Goal: Task Accomplishment & Management: Use online tool/utility

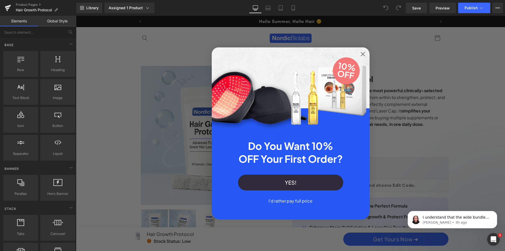
click at [363, 56] on icon "Close dialog" at bounding box center [363, 54] width 4 height 4
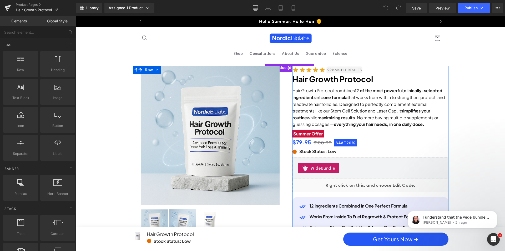
click at [282, 68] on div "Sale Off (P) Image ‹ ›" at bounding box center [210, 151] width 147 height 171
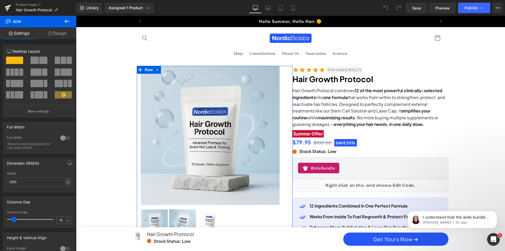
click at [52, 36] on link "Design" at bounding box center [57, 33] width 38 height 12
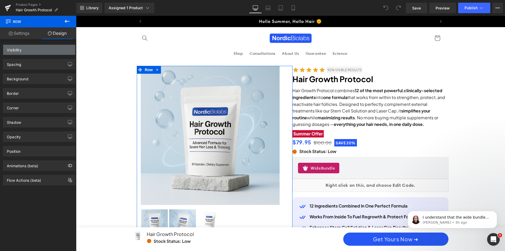
click at [38, 48] on div "Visibility" at bounding box center [39, 50] width 72 height 10
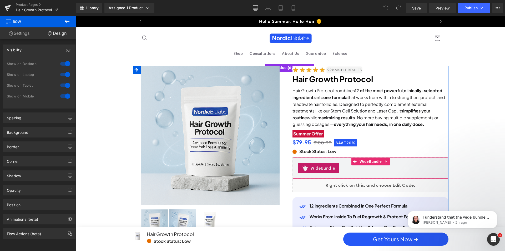
click at [365, 167] on div "WideBundle" at bounding box center [370, 168] width 145 height 11
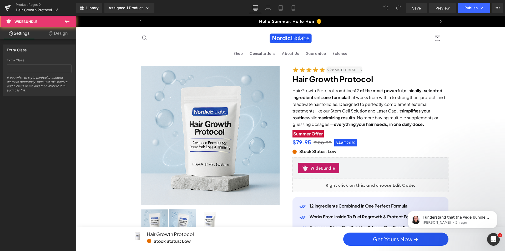
click at [49, 34] on icon at bounding box center [51, 33] width 4 height 4
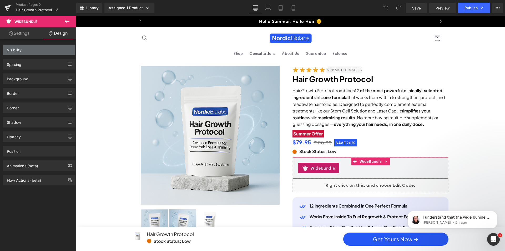
click at [44, 50] on div "Visibility" at bounding box center [39, 50] width 72 height 10
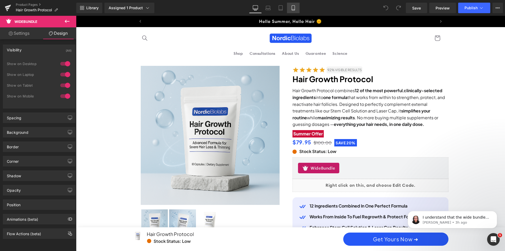
click at [296, 7] on icon at bounding box center [293, 7] width 5 height 5
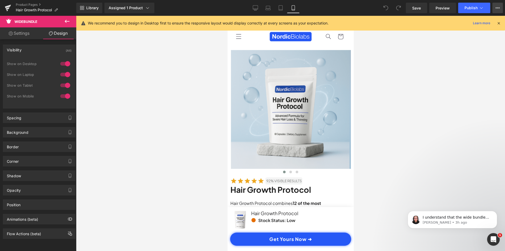
click at [498, 9] on icon at bounding box center [498, 8] width 4 height 4
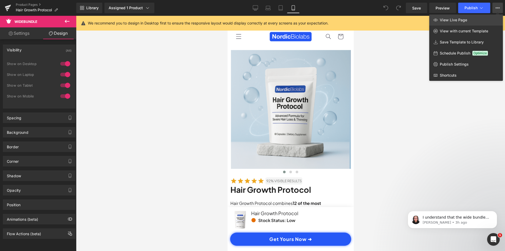
click at [460, 22] on span "View Live Page" at bounding box center [453, 20] width 27 height 5
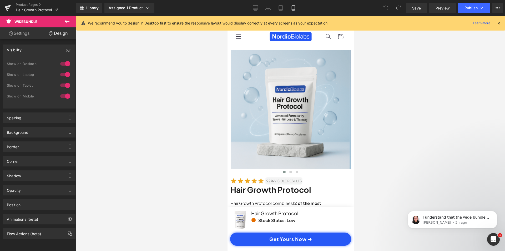
click at [500, 24] on icon at bounding box center [499, 23] width 5 height 5
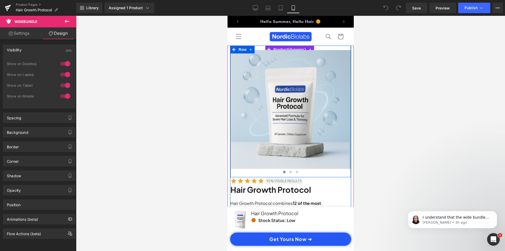
click at [260, 47] on div "Sale Off (P) Image ‹ ›" at bounding box center [290, 110] width 121 height 129
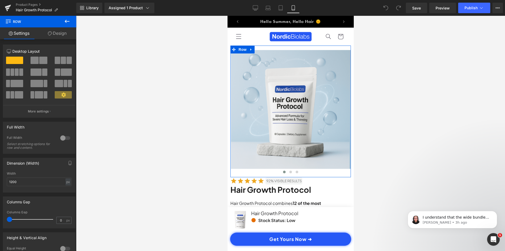
click at [62, 35] on link "Design" at bounding box center [57, 33] width 38 height 12
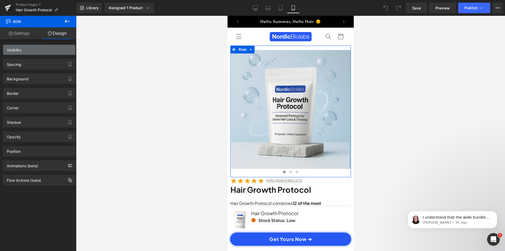
click at [42, 49] on div "Visibility" at bounding box center [39, 50] width 72 height 10
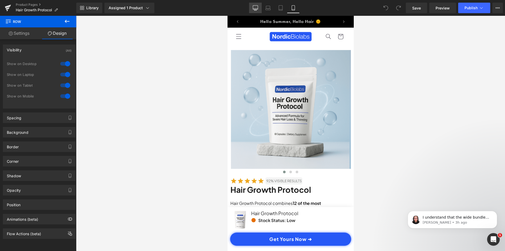
click at [256, 8] on icon at bounding box center [255, 7] width 5 height 5
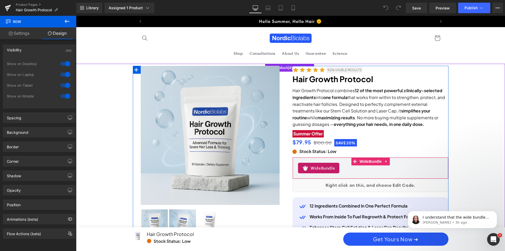
click at [365, 169] on div "WideBundle" at bounding box center [370, 168] width 145 height 11
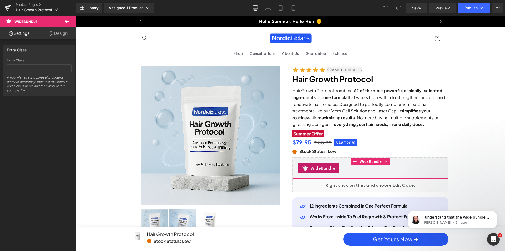
click at [55, 35] on link "Design" at bounding box center [58, 33] width 38 height 12
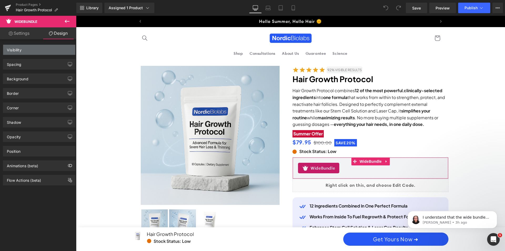
click at [42, 50] on div "Visibility" at bounding box center [39, 50] width 72 height 10
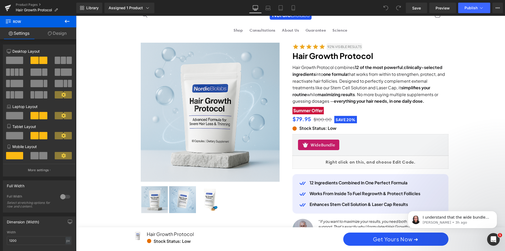
scroll to position [29, 0]
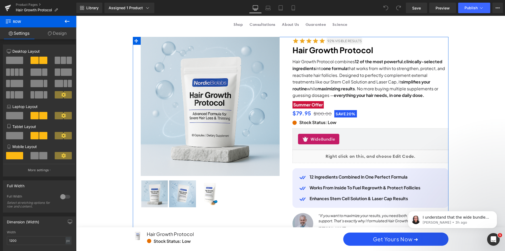
click at [49, 34] on icon at bounding box center [50, 33] width 4 height 4
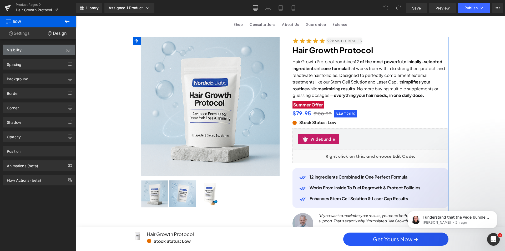
click at [37, 50] on div "Visibility (All)" at bounding box center [39, 50] width 72 height 10
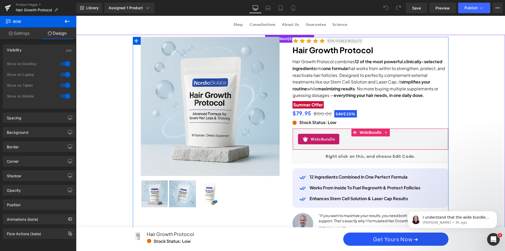
click at [363, 141] on div "WideBundle" at bounding box center [370, 139] width 145 height 11
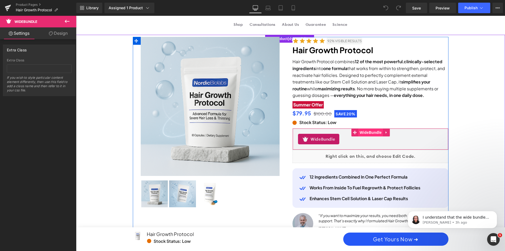
click at [370, 132] on span "WideBundle" at bounding box center [370, 132] width 25 height 8
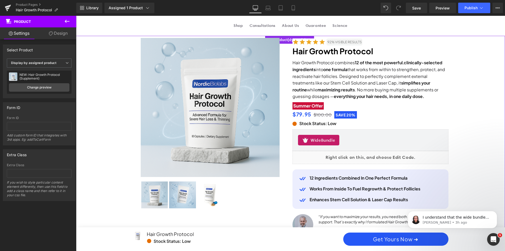
scroll to position [27, 0]
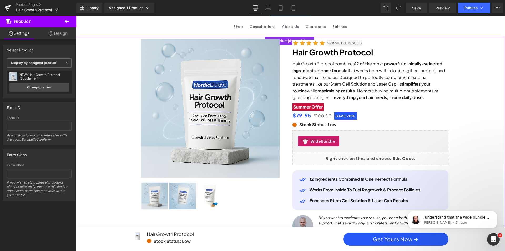
click at [59, 32] on link "Design" at bounding box center [58, 33] width 38 height 12
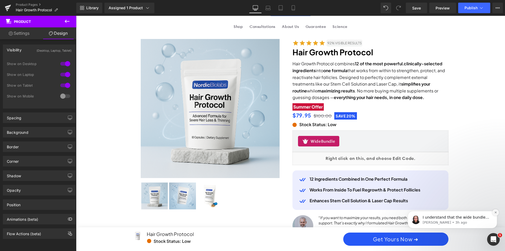
click at [496, 211] on button "Dismiss notification" at bounding box center [495, 212] width 7 height 7
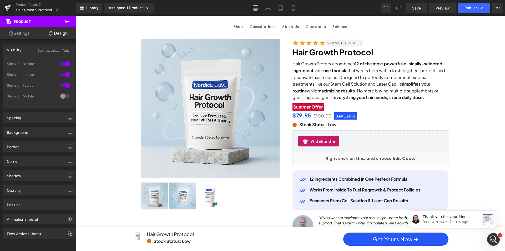
scroll to position [0, 0]
